Goal: Find specific page/section: Find specific page/section

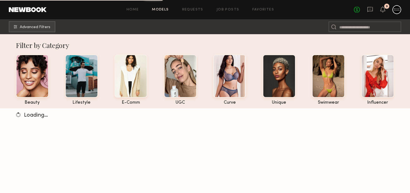
click at [379, 12] on div "No fees up to $5,000 9" at bounding box center [377, 9] width 47 height 9
click at [383, 8] on icon at bounding box center [382, 9] width 4 height 4
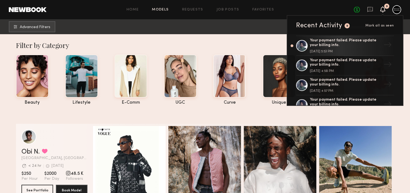
click at [383, 8] on icon at bounding box center [382, 9] width 4 height 4
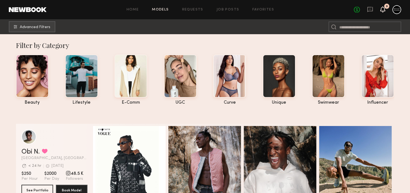
click at [383, 9] on icon at bounding box center [382, 9] width 4 height 4
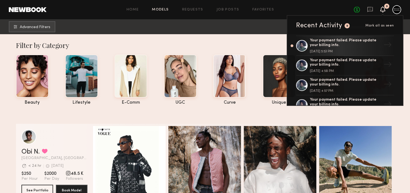
click at [395, 6] on div at bounding box center [396, 9] width 9 height 9
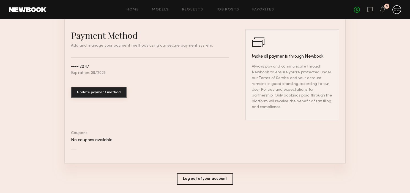
scroll to position [316, 0]
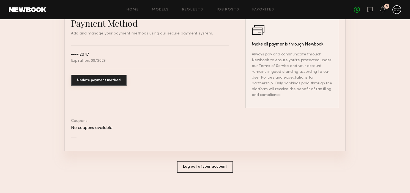
click at [380, 5] on div "No fees up to $5,000 9" at bounding box center [377, 9] width 47 height 9
click at [381, 7] on icon at bounding box center [382, 9] width 5 height 6
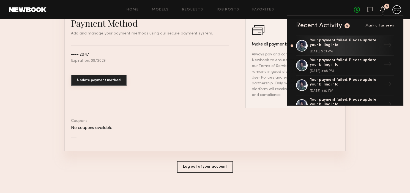
click at [325, 28] on div "Recent Activity" at bounding box center [319, 25] width 46 height 7
click at [301, 44] on div at bounding box center [302, 46] width 12 height 12
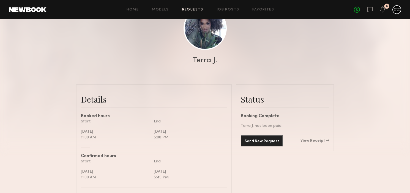
scroll to position [59, 0]
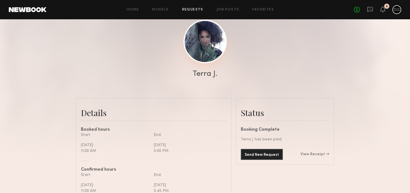
click at [214, 43] on link at bounding box center [204, 41] width 43 height 43
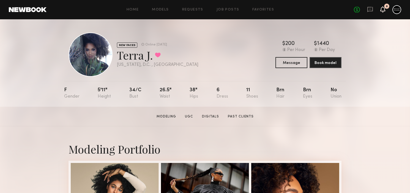
click at [384, 8] on icon at bounding box center [382, 9] width 4 height 4
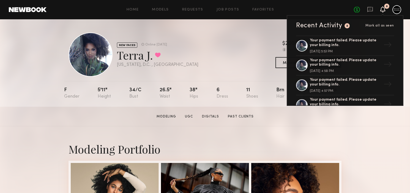
click at [399, 12] on div at bounding box center [396, 9] width 9 height 9
